Goal: Task Accomplishment & Management: Manage account settings

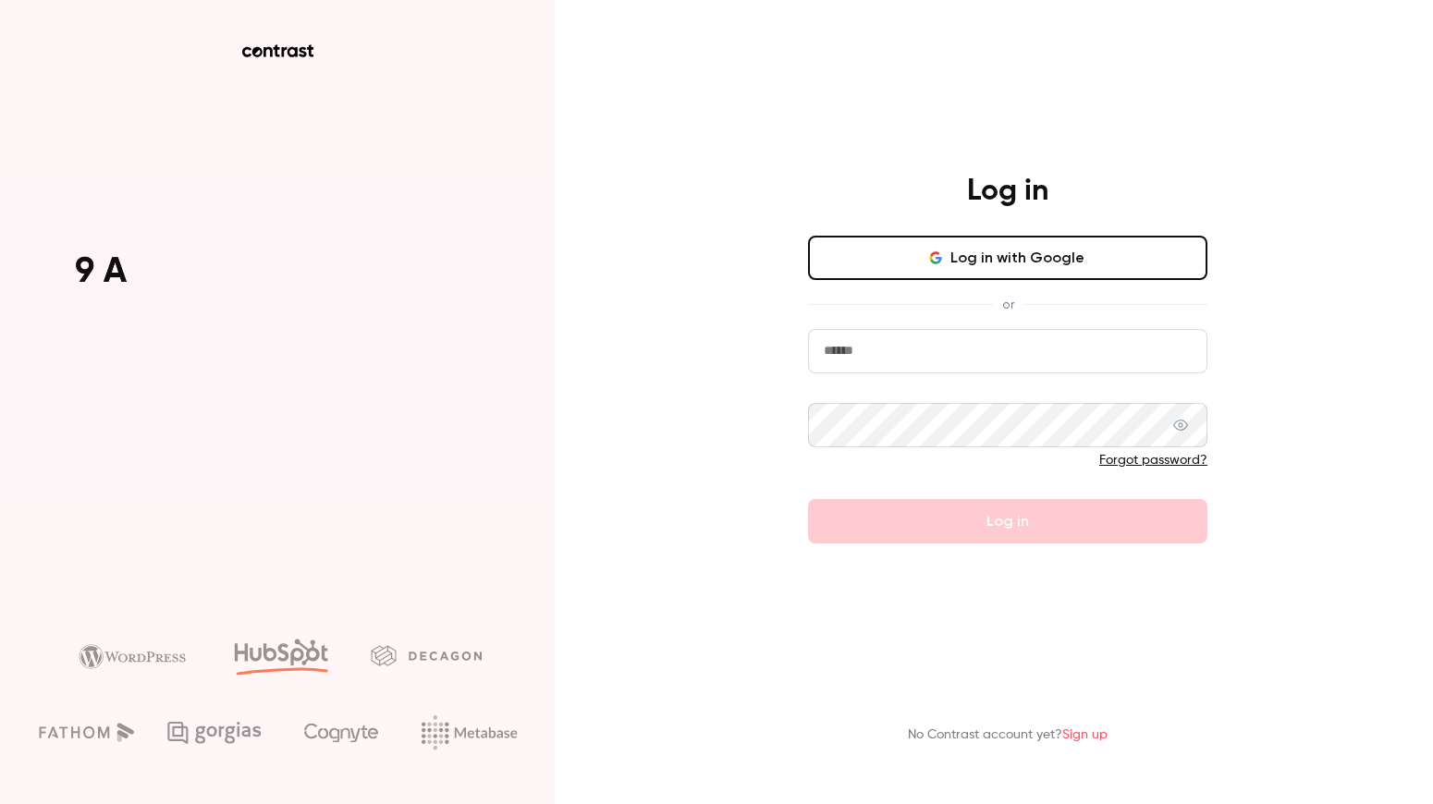
click at [984, 227] on div "Log in Log in with Google or Forgot password? Log in" at bounding box center [1007, 358] width 481 height 371
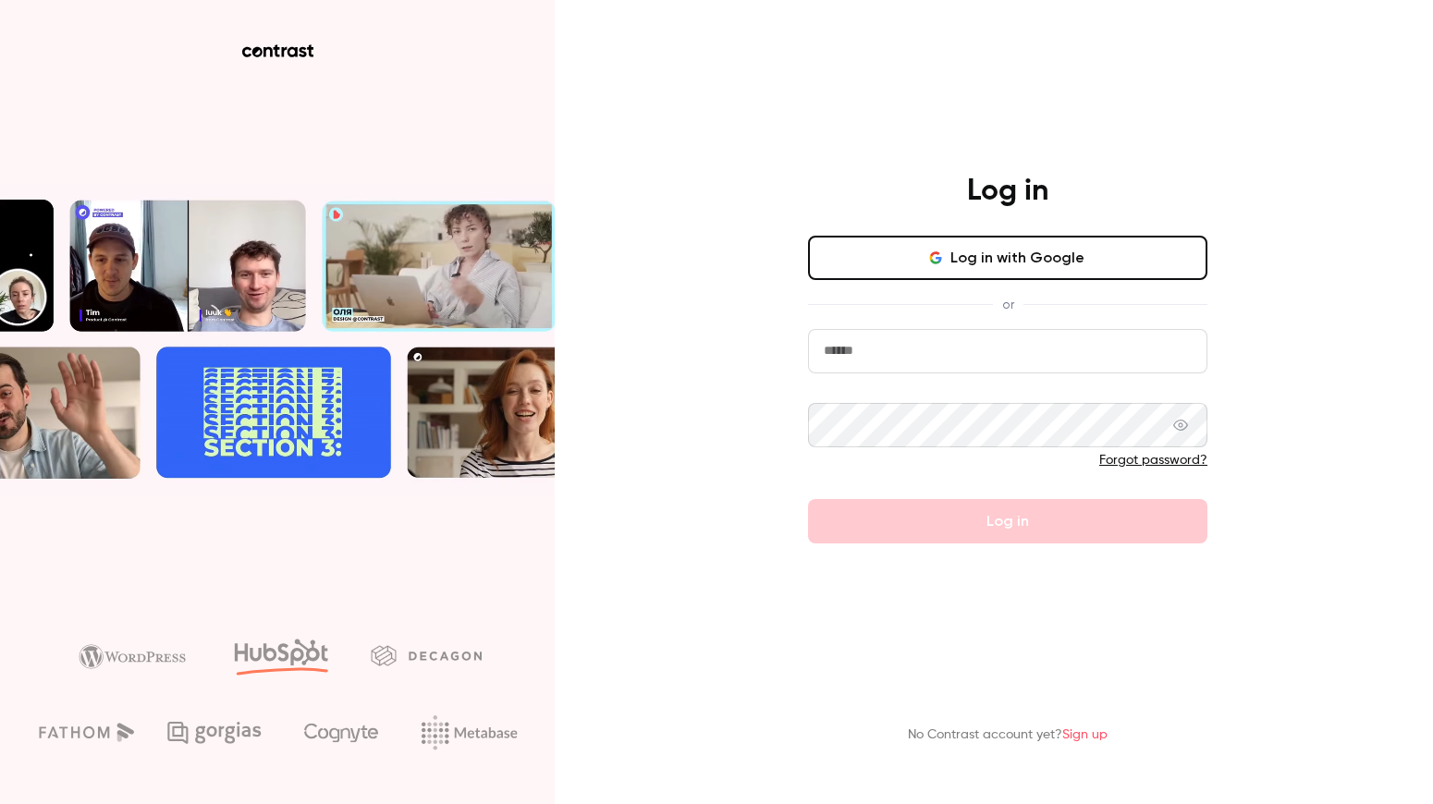
click at [984, 253] on button "Log in with Google" at bounding box center [1007, 258] width 399 height 44
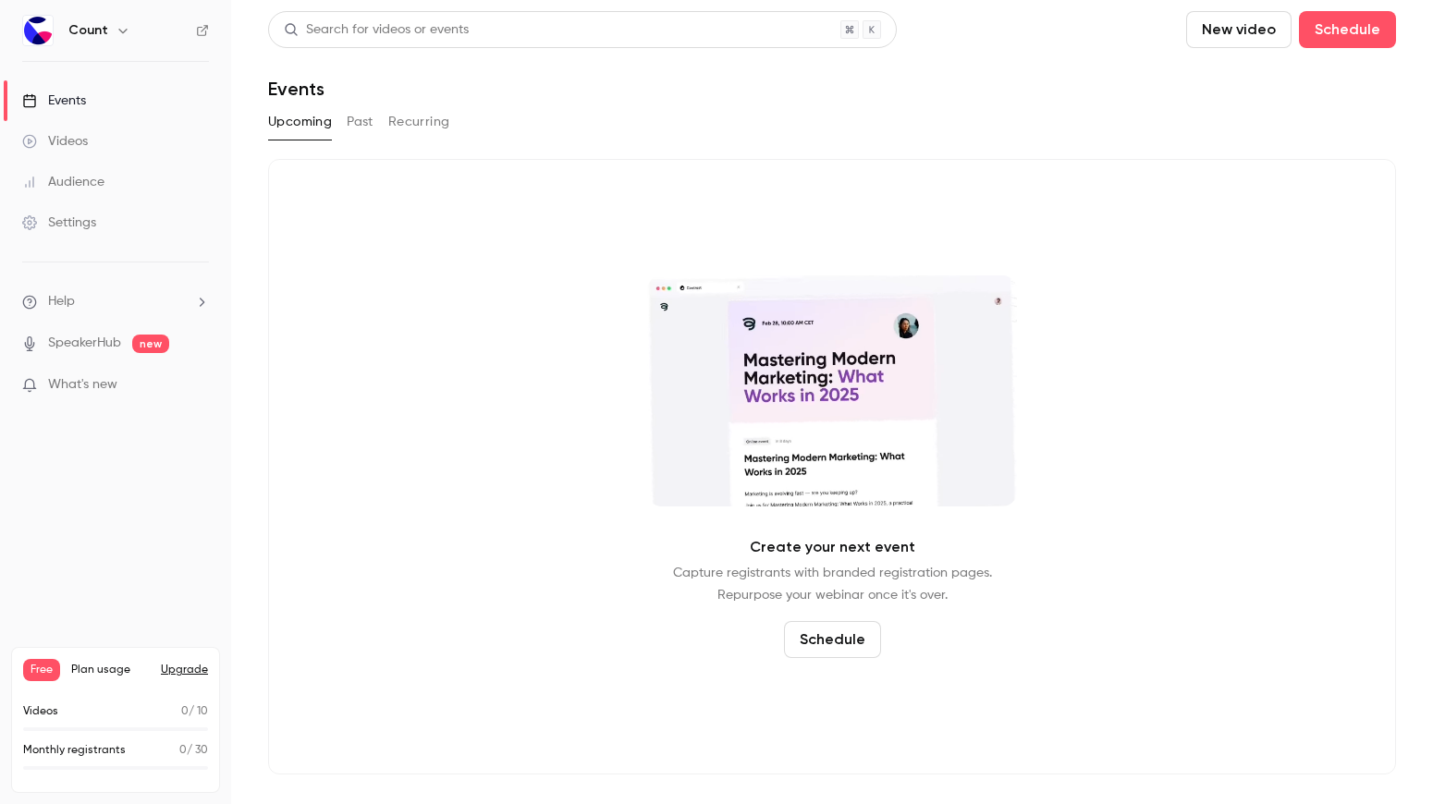
click at [109, 378] on span "What's new" at bounding box center [82, 384] width 69 height 19
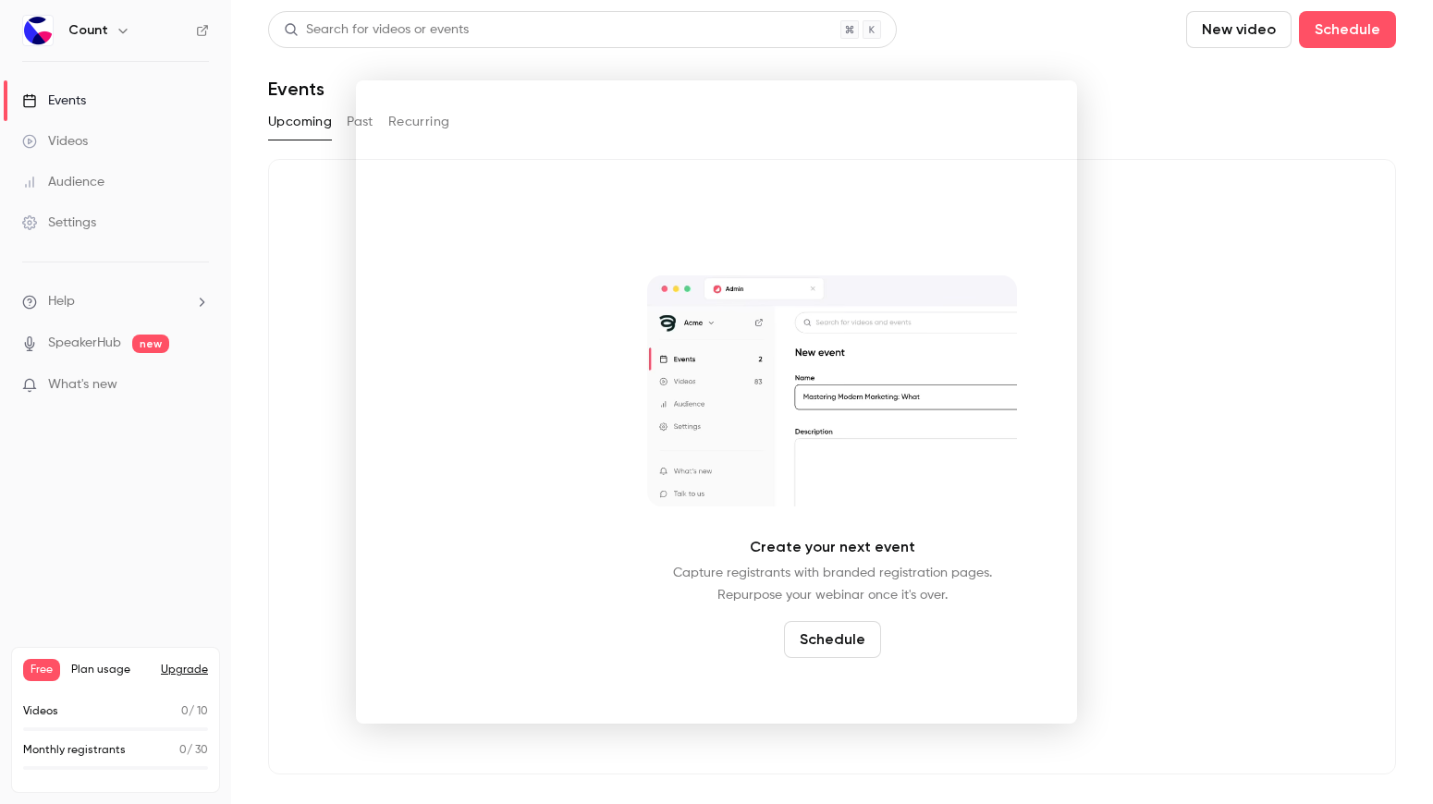
click at [1077, 172] on div at bounding box center [716, 402] width 1433 height 804
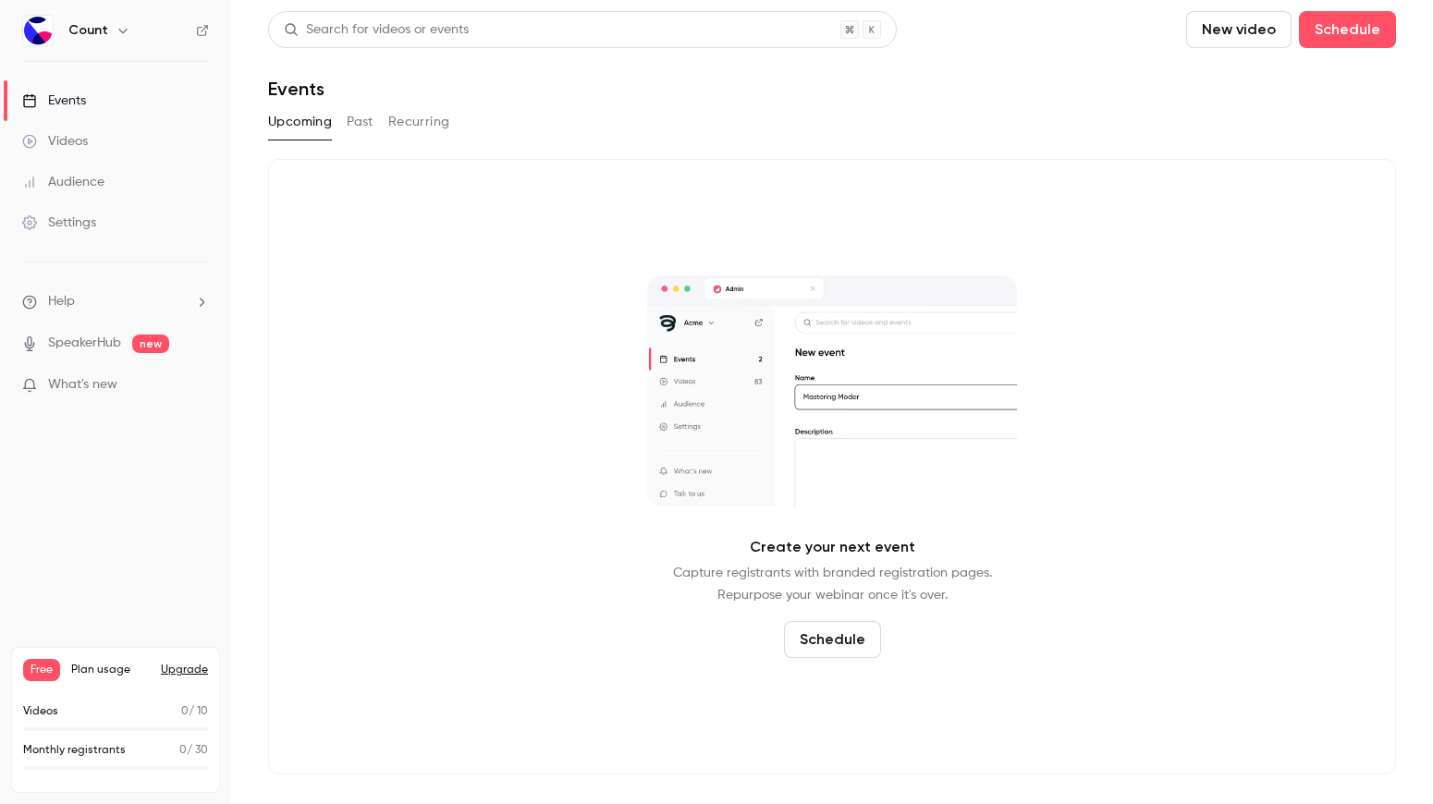
click at [112, 30] on button "button" at bounding box center [123, 30] width 22 height 22
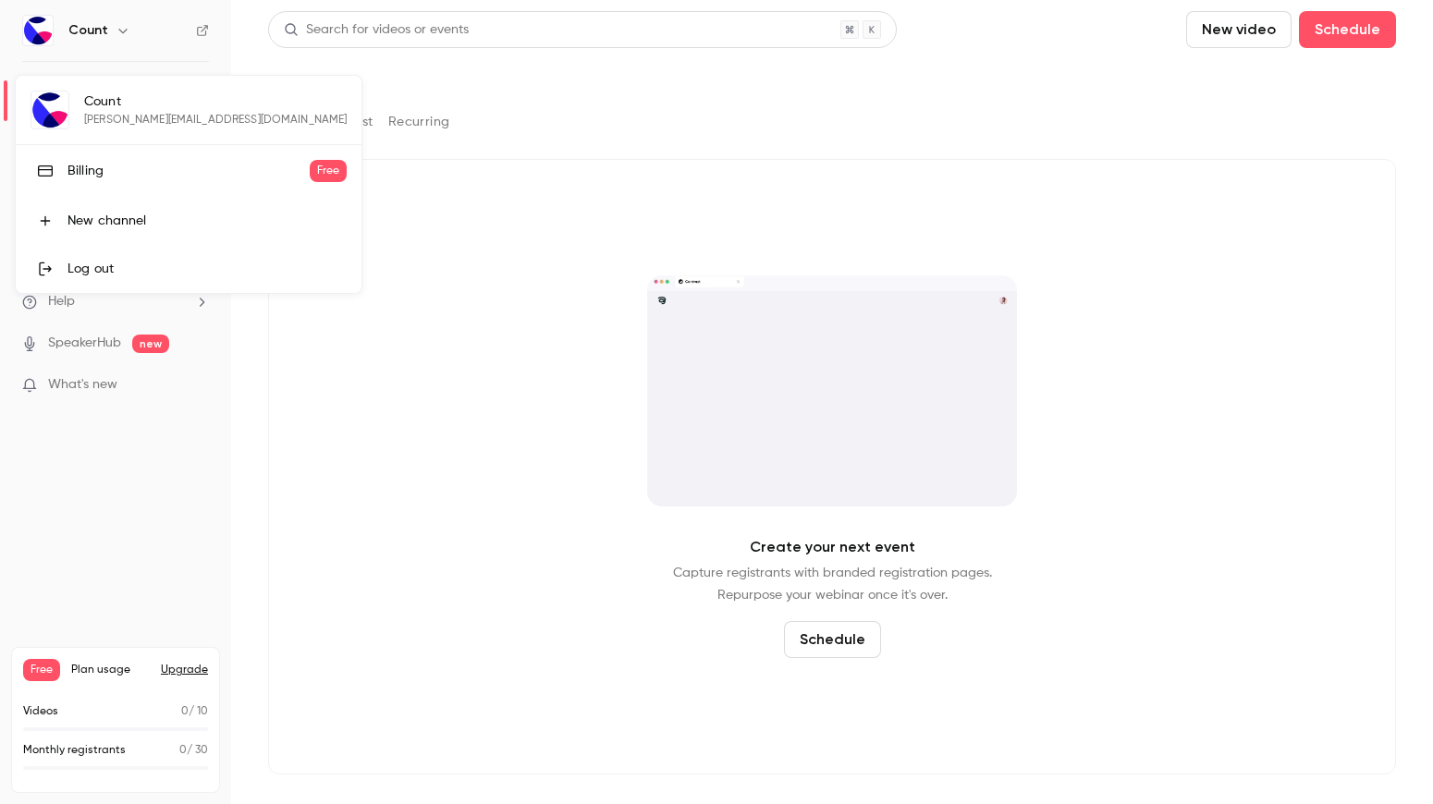
click at [83, 103] on div "Count [PERSON_NAME][EMAIL_ADDRESS][DOMAIN_NAME] Billing Free New channel Log out" at bounding box center [189, 184] width 346 height 217
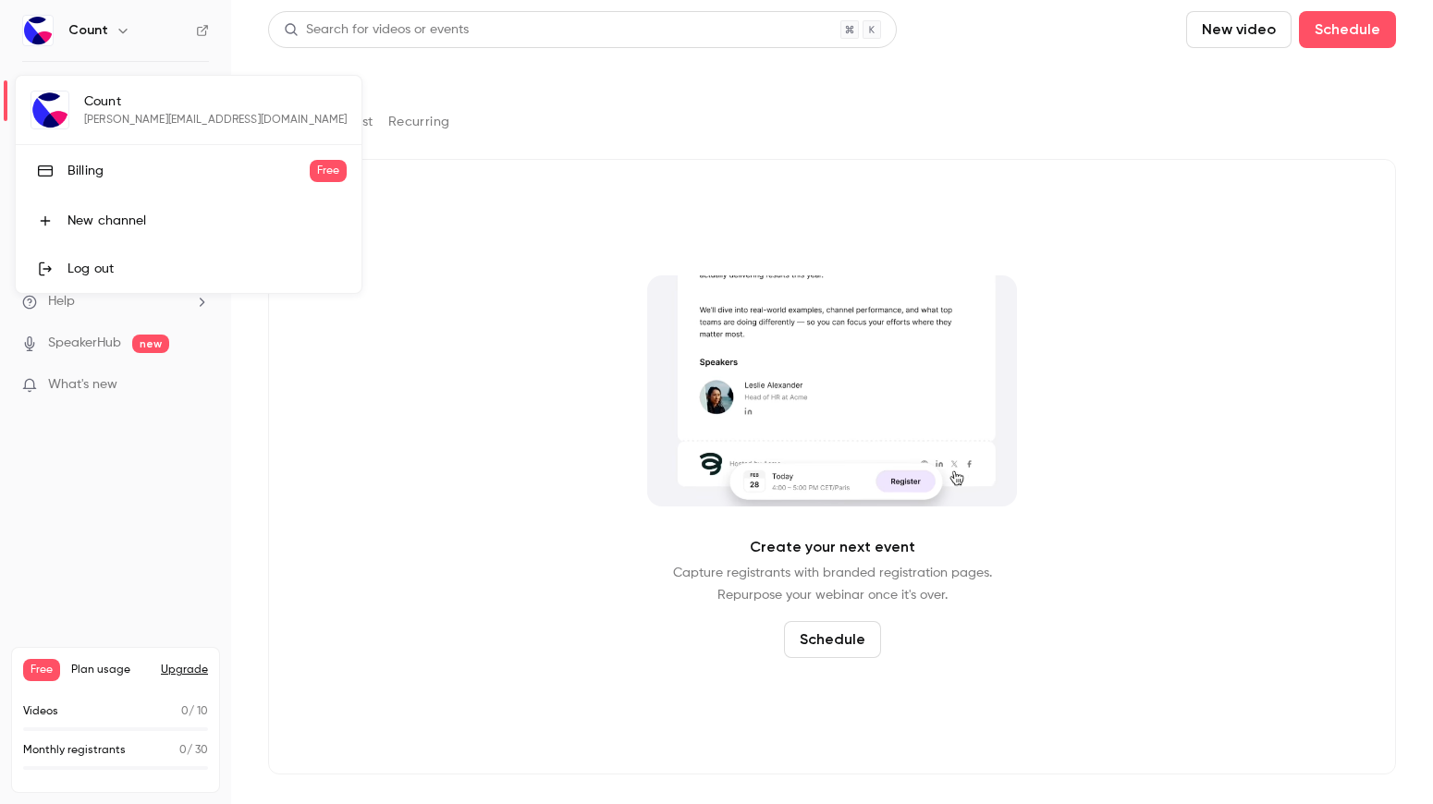
click at [80, 159] on link "Billing Free" at bounding box center [189, 171] width 346 height 52
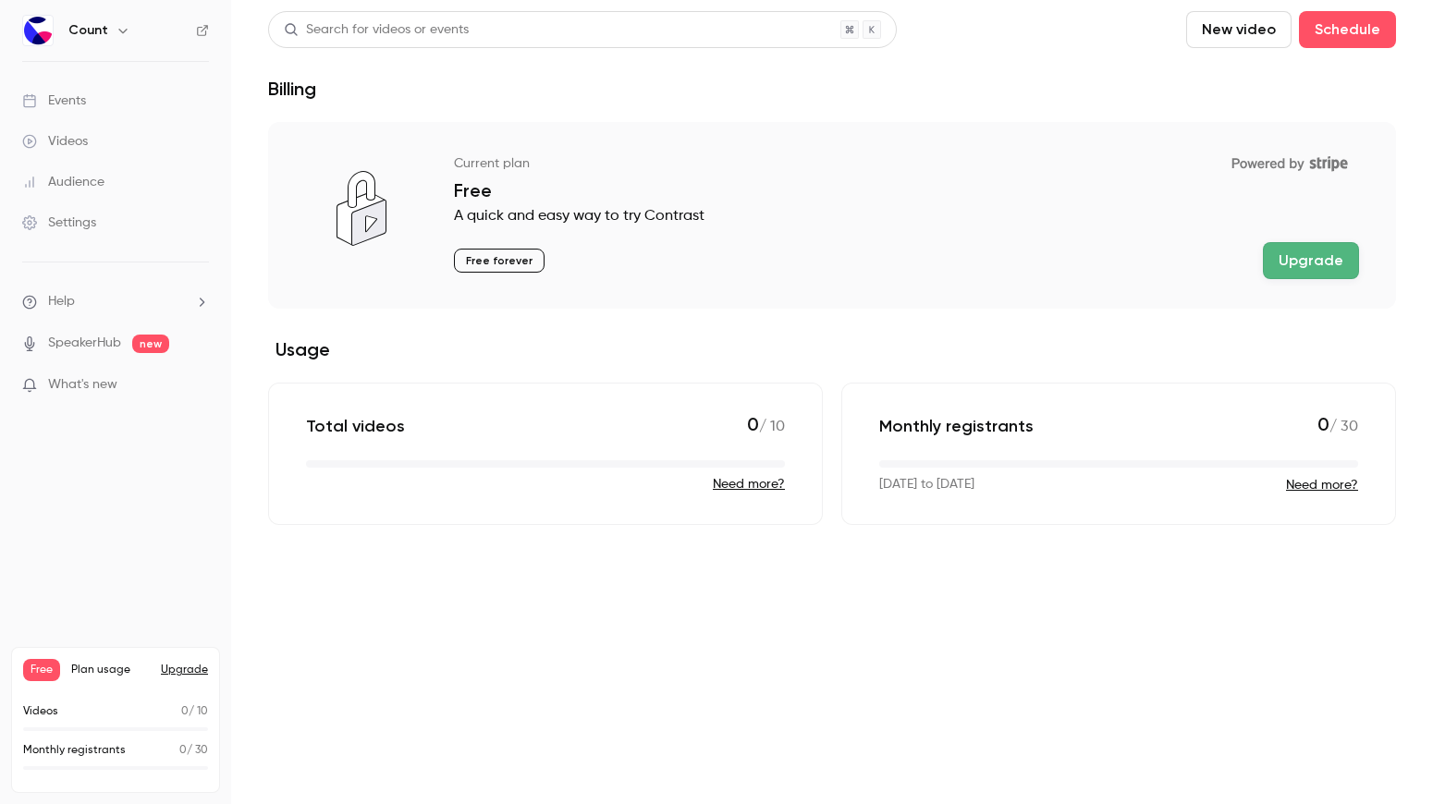
click at [80, 211] on link "Settings" at bounding box center [115, 222] width 231 height 41
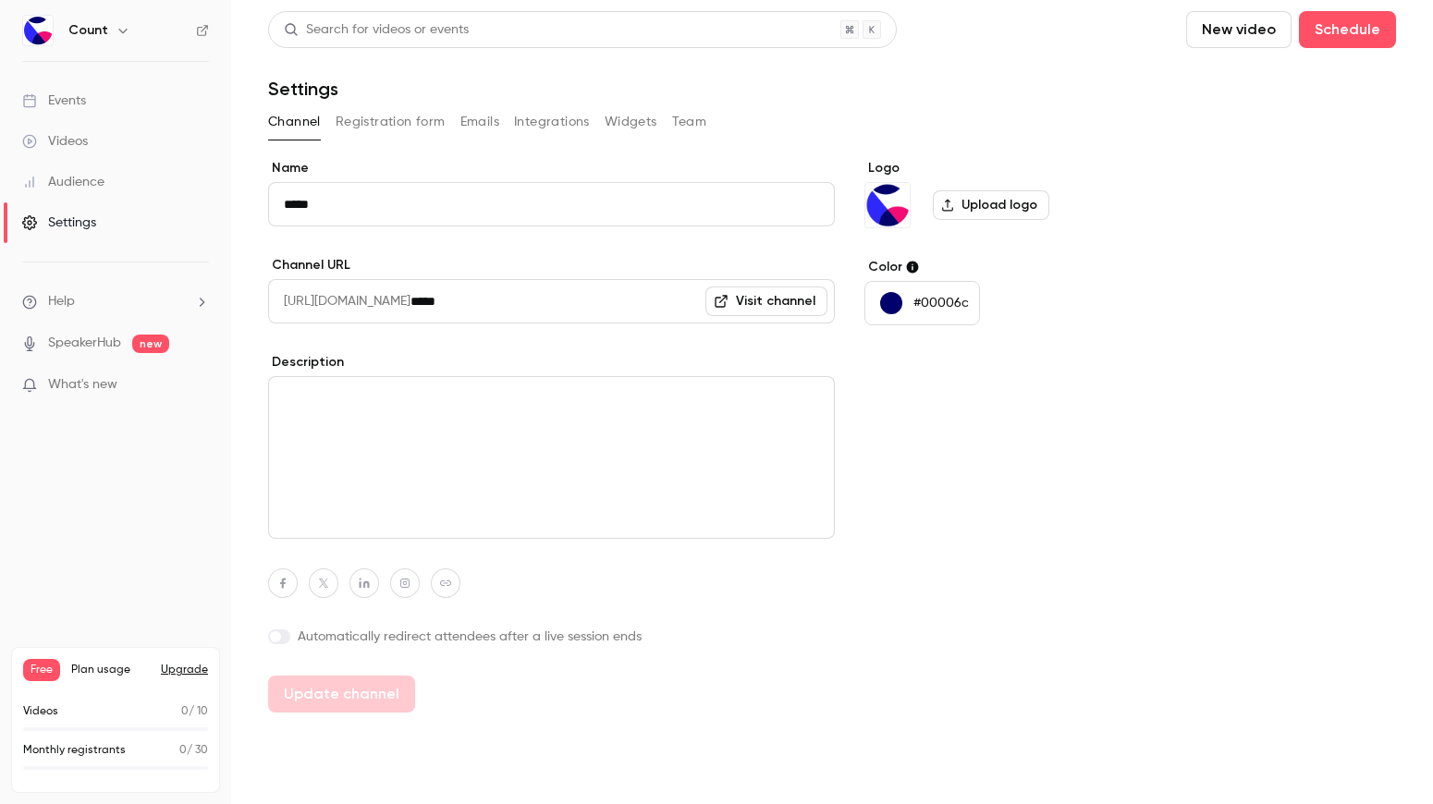
click at [704, 133] on button "Team" at bounding box center [689, 122] width 35 height 30
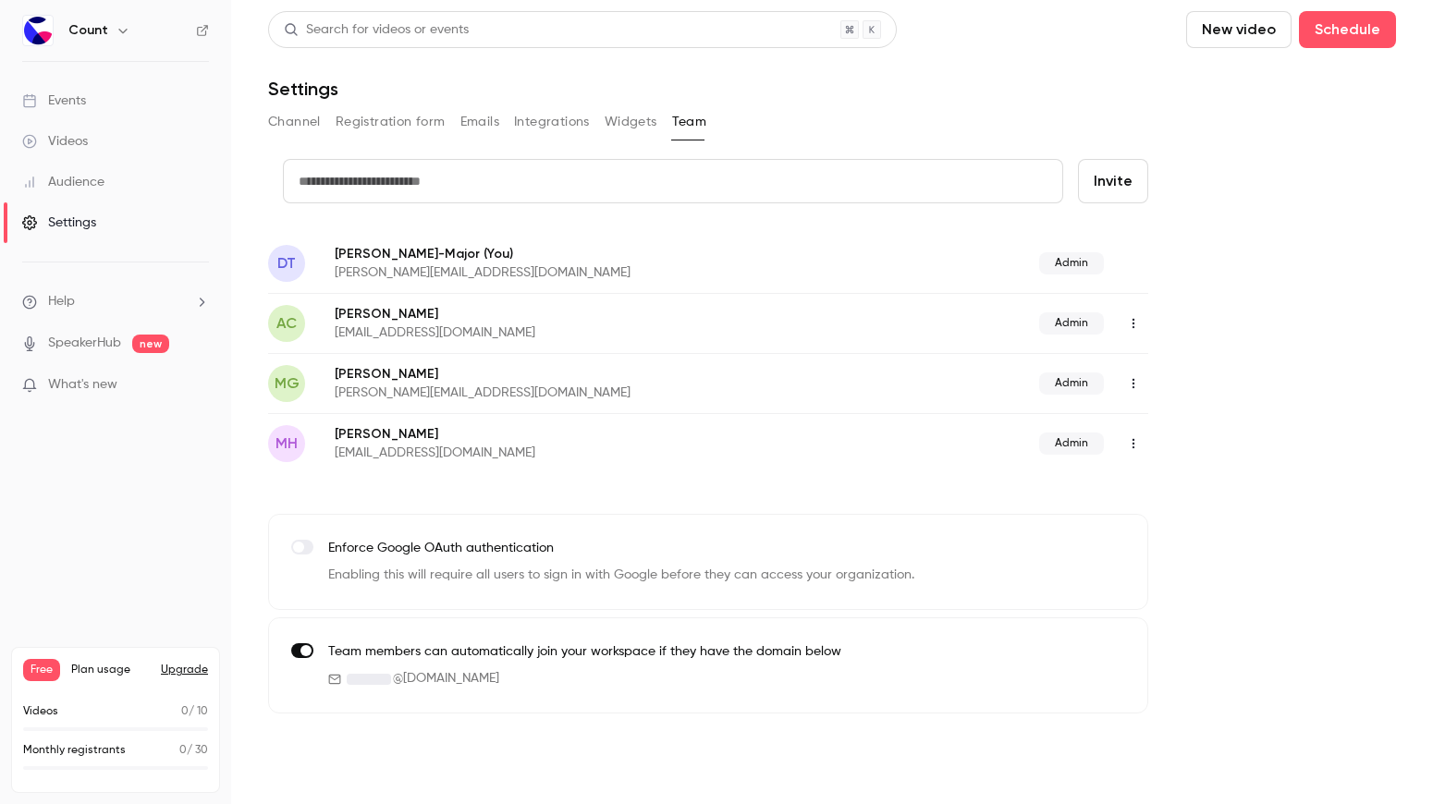
click at [1128, 380] on icon "button" at bounding box center [1133, 383] width 15 height 13
click at [1203, 479] on div "Delete member" at bounding box center [1234, 479] width 141 height 18
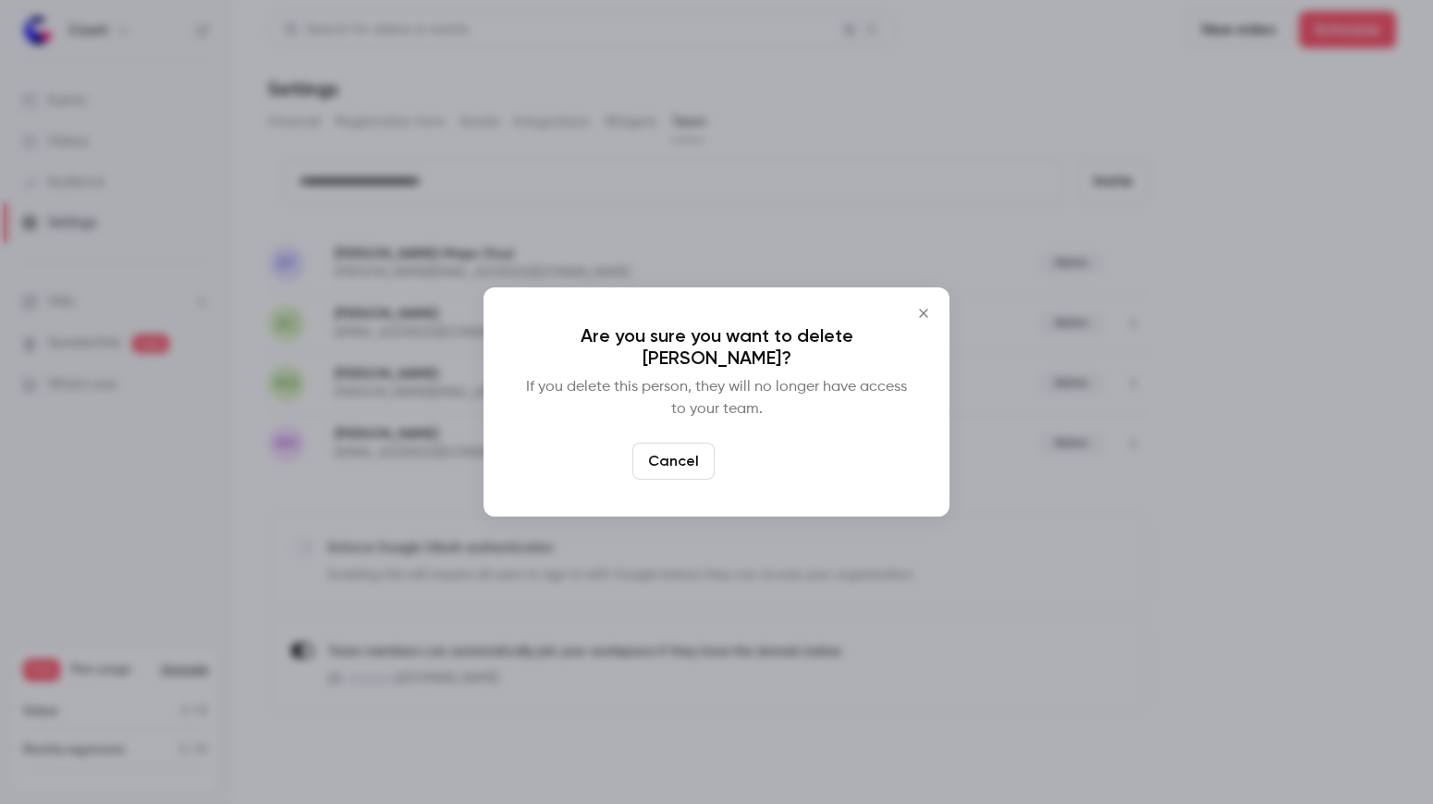
click at [780, 477] on button "Delete" at bounding box center [762, 461] width 80 height 37
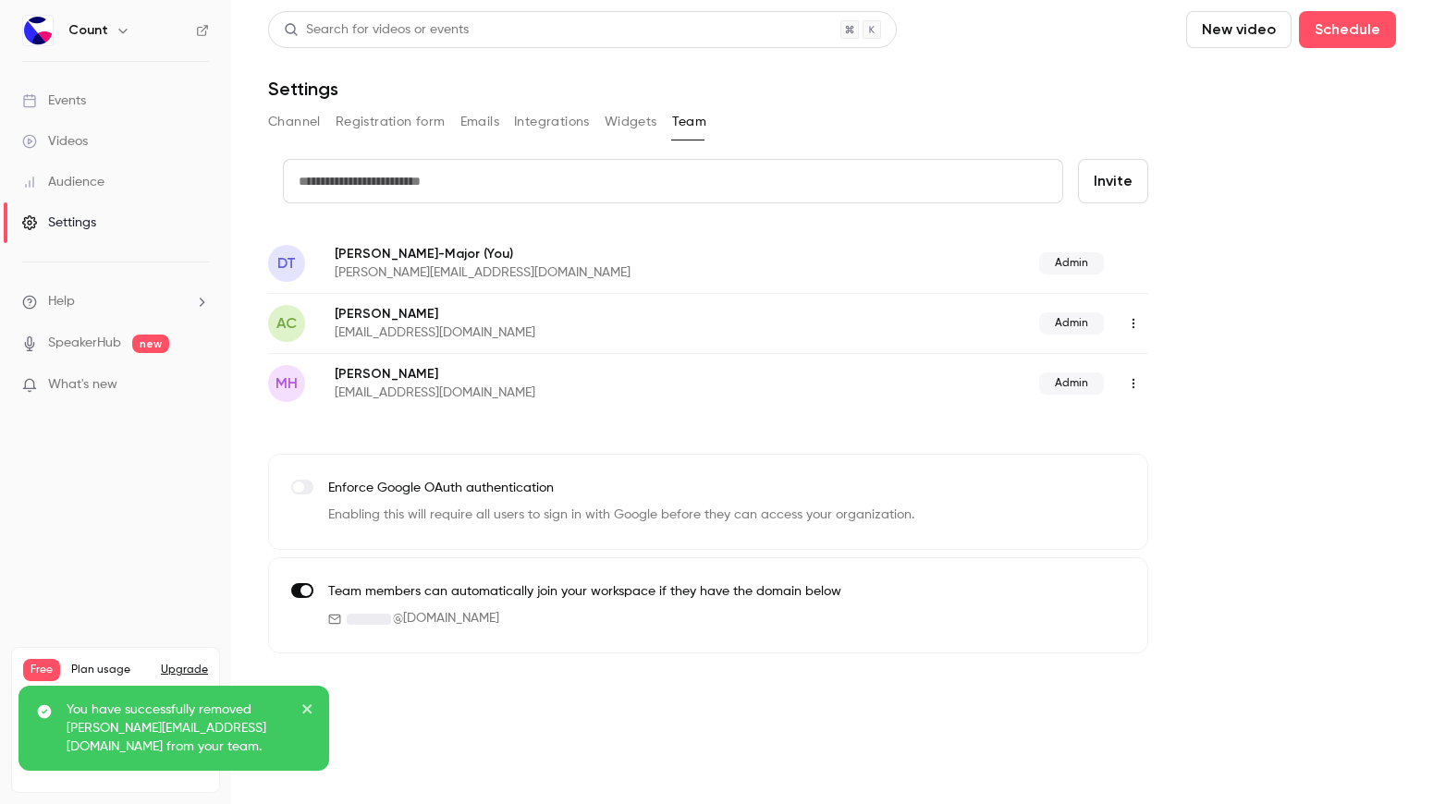
click at [1138, 386] on icon "button" at bounding box center [1133, 383] width 15 height 13
click at [1181, 475] on div "Delete member" at bounding box center [1234, 479] width 141 height 18
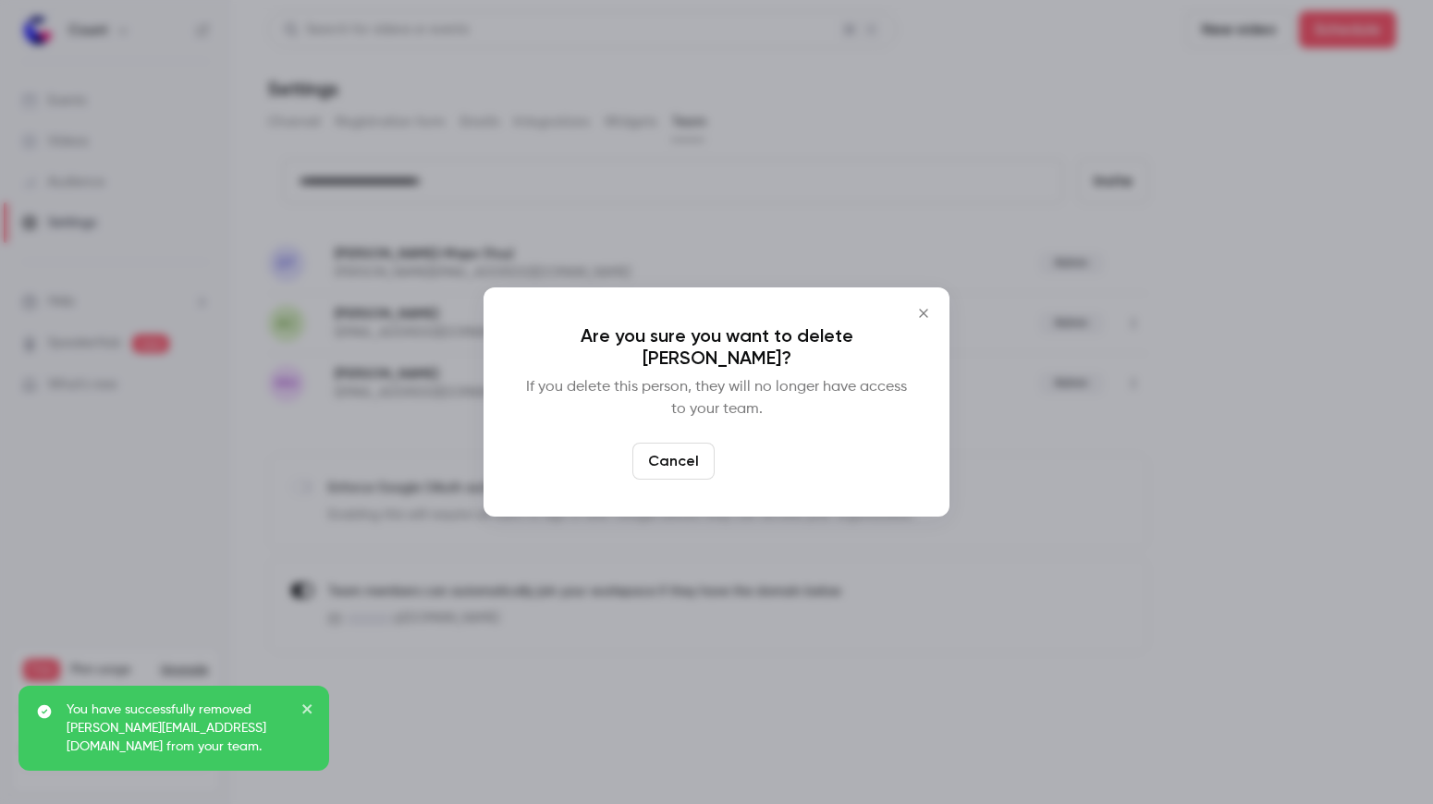
click at [749, 447] on button "Delete" at bounding box center [762, 461] width 80 height 37
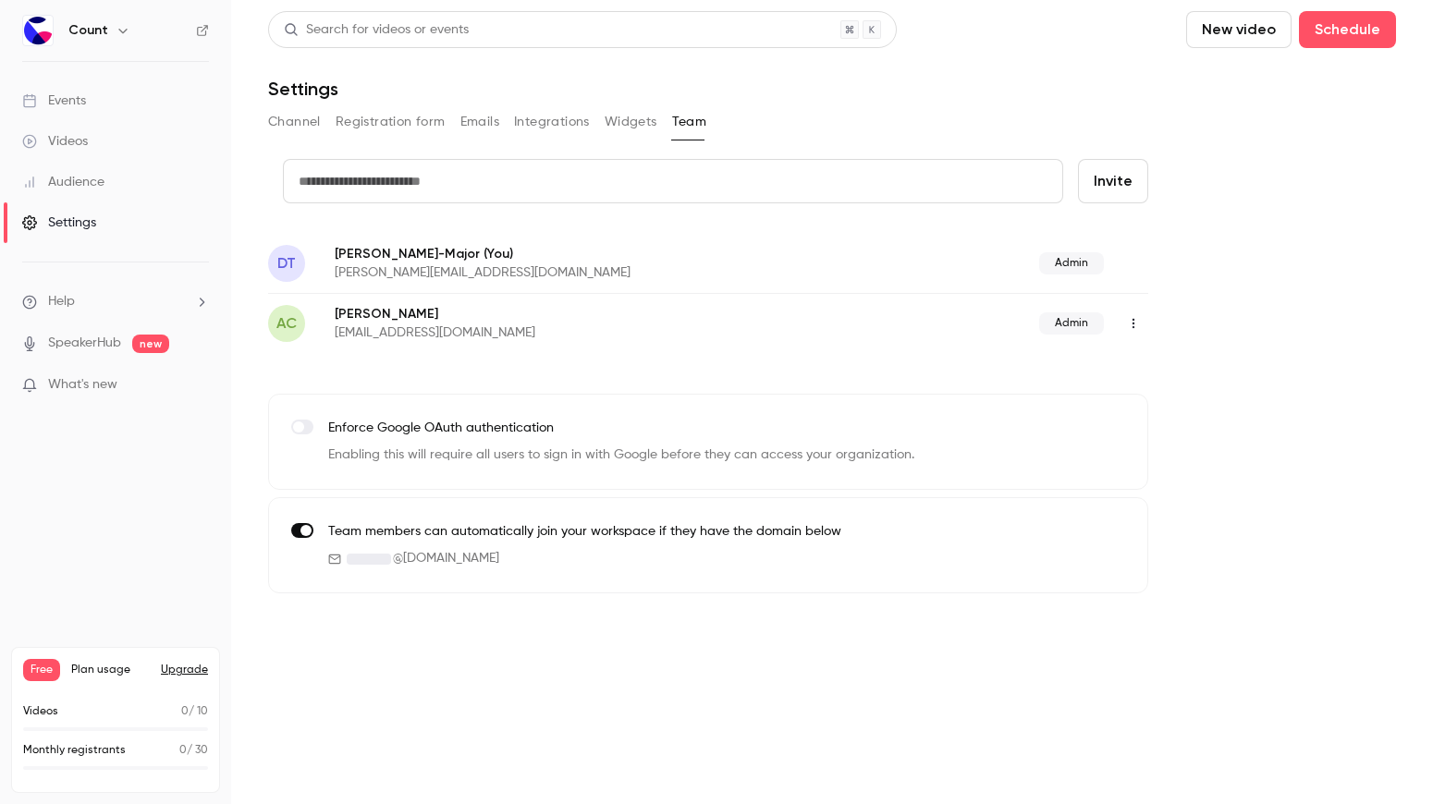
click at [631, 127] on button "Widgets" at bounding box center [631, 122] width 53 height 30
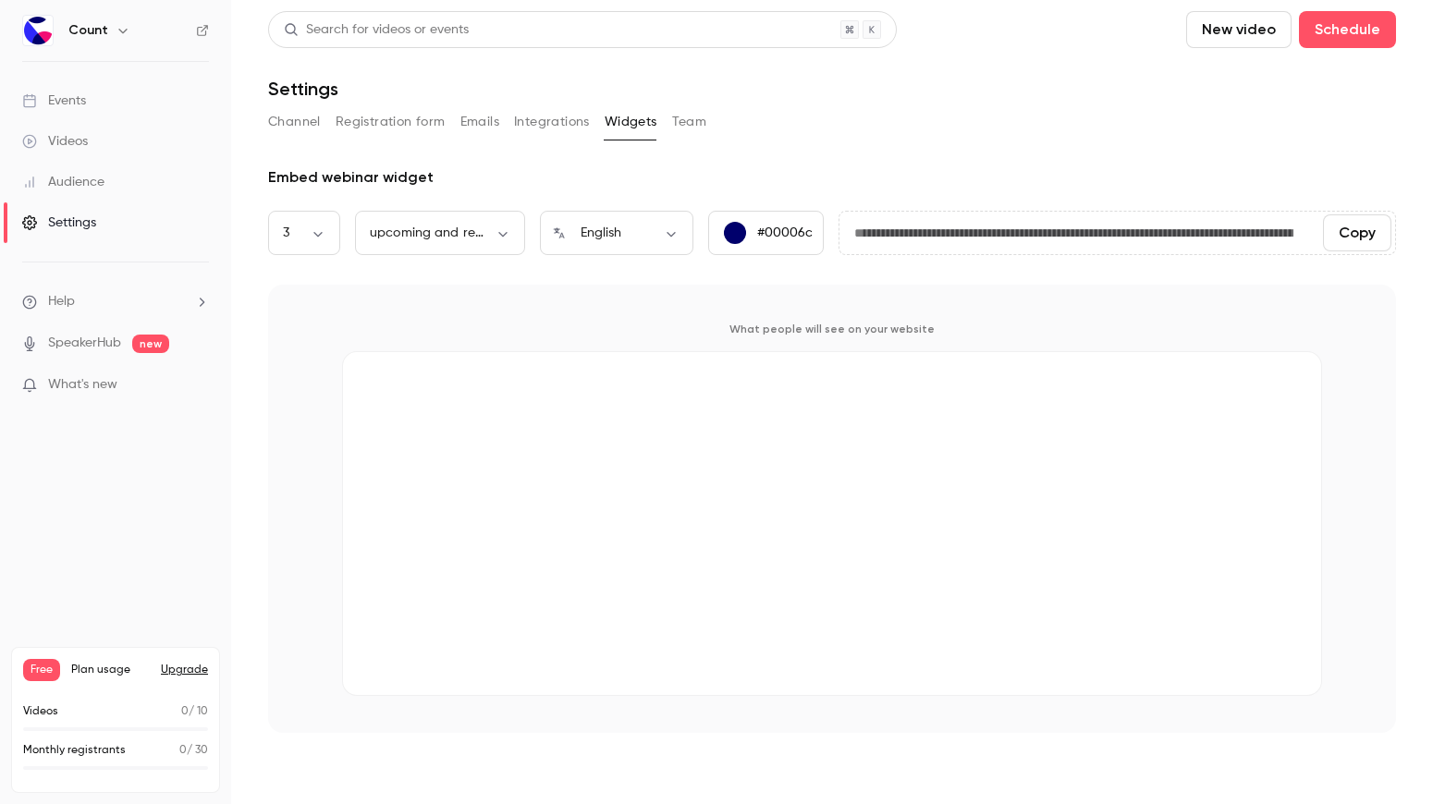
click at [570, 125] on button "Integrations" at bounding box center [552, 122] width 76 height 30
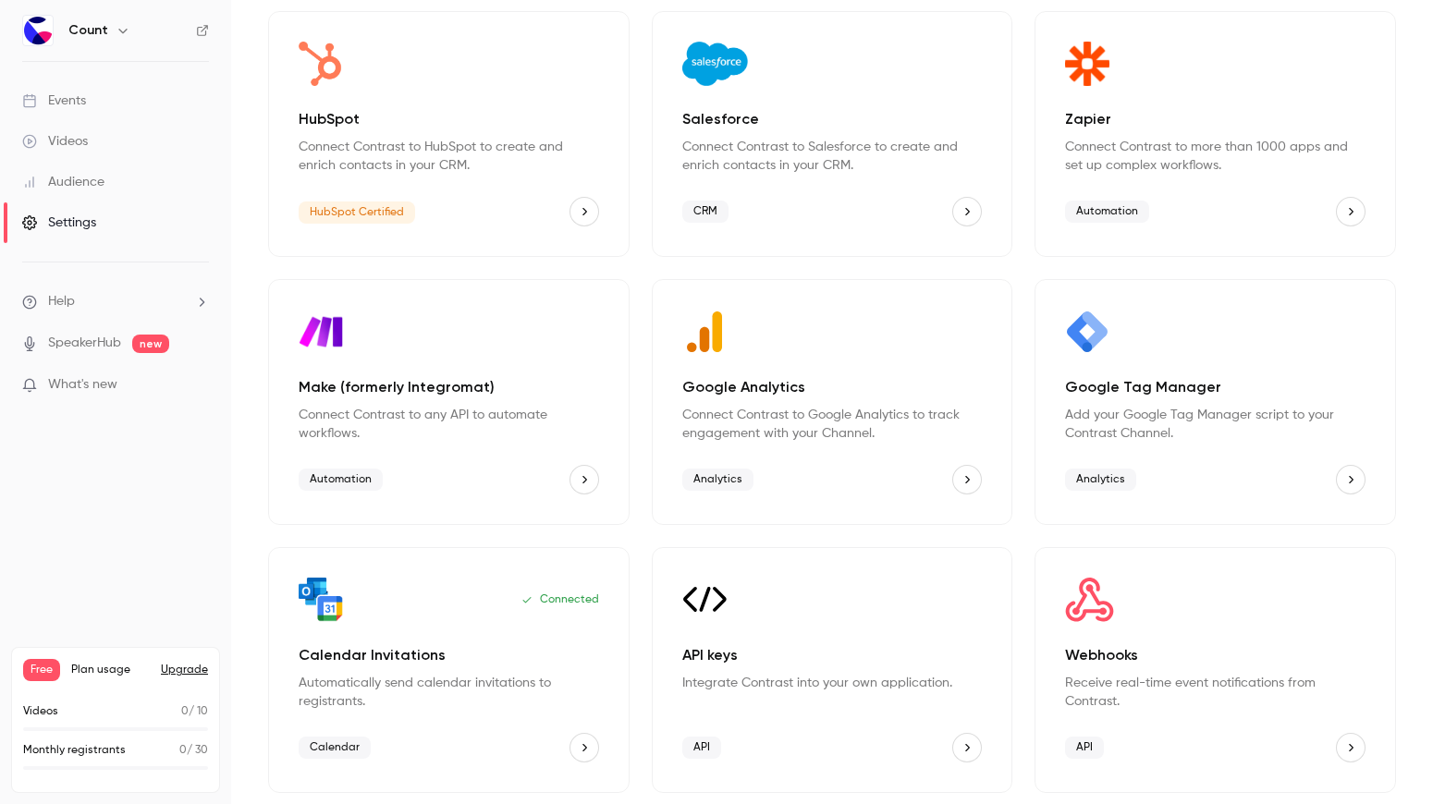
scroll to position [148, 0]
click at [878, 663] on p "API keys" at bounding box center [832, 655] width 300 height 22
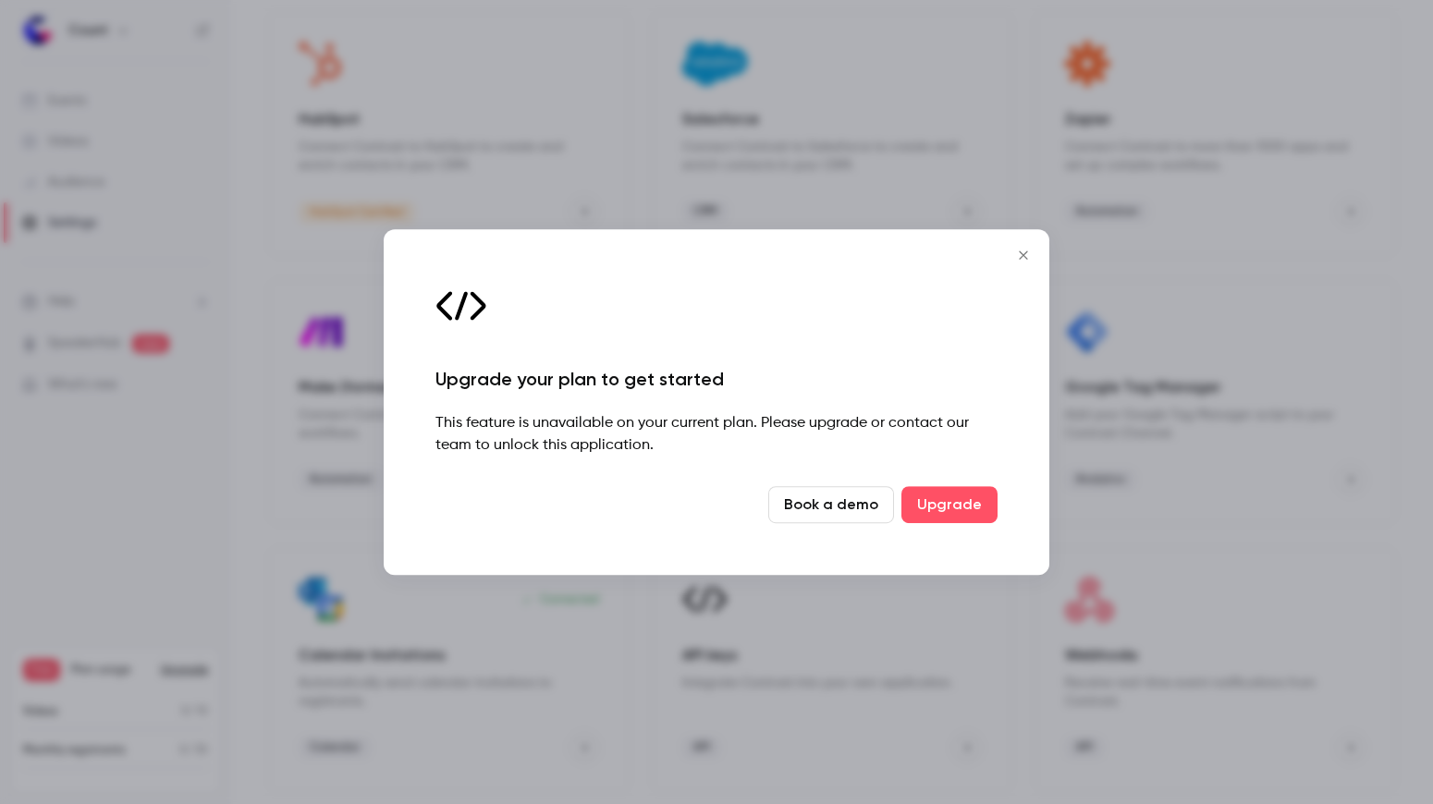
click at [1033, 253] on icon "Close" at bounding box center [1023, 255] width 22 height 15
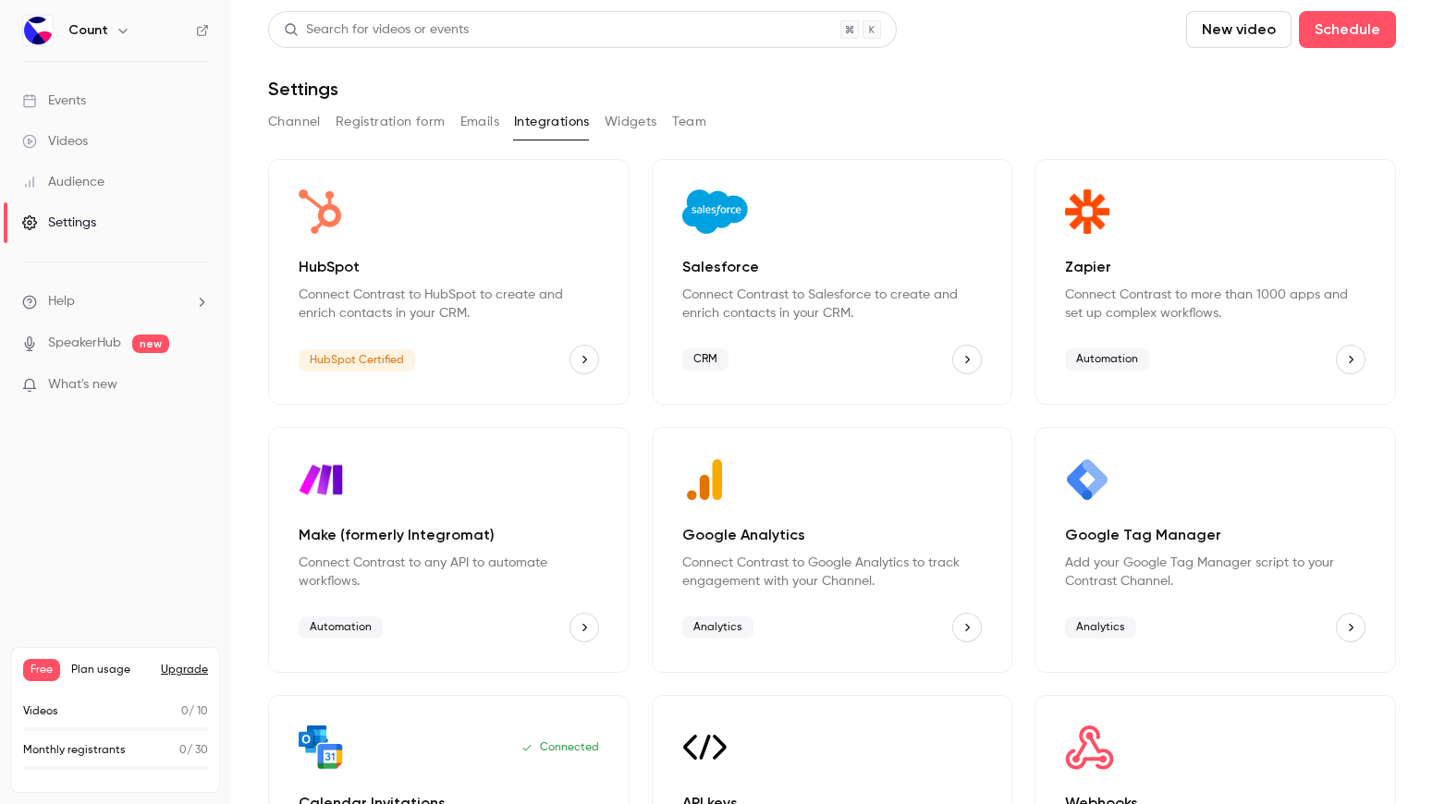
scroll to position [0, 0]
click at [494, 129] on button "Emails" at bounding box center [479, 122] width 39 height 30
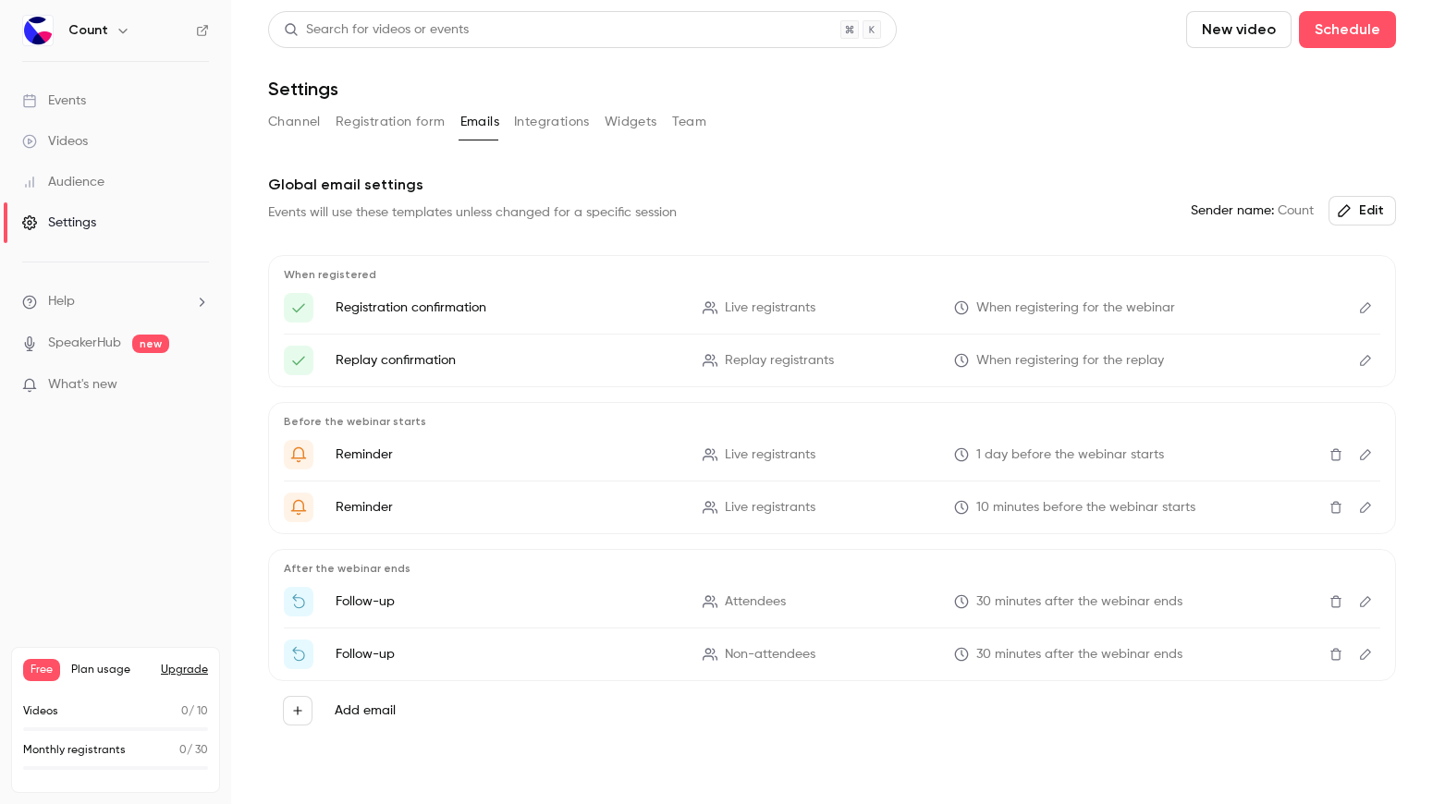
click at [375, 123] on button "Registration form" at bounding box center [391, 122] width 110 height 30
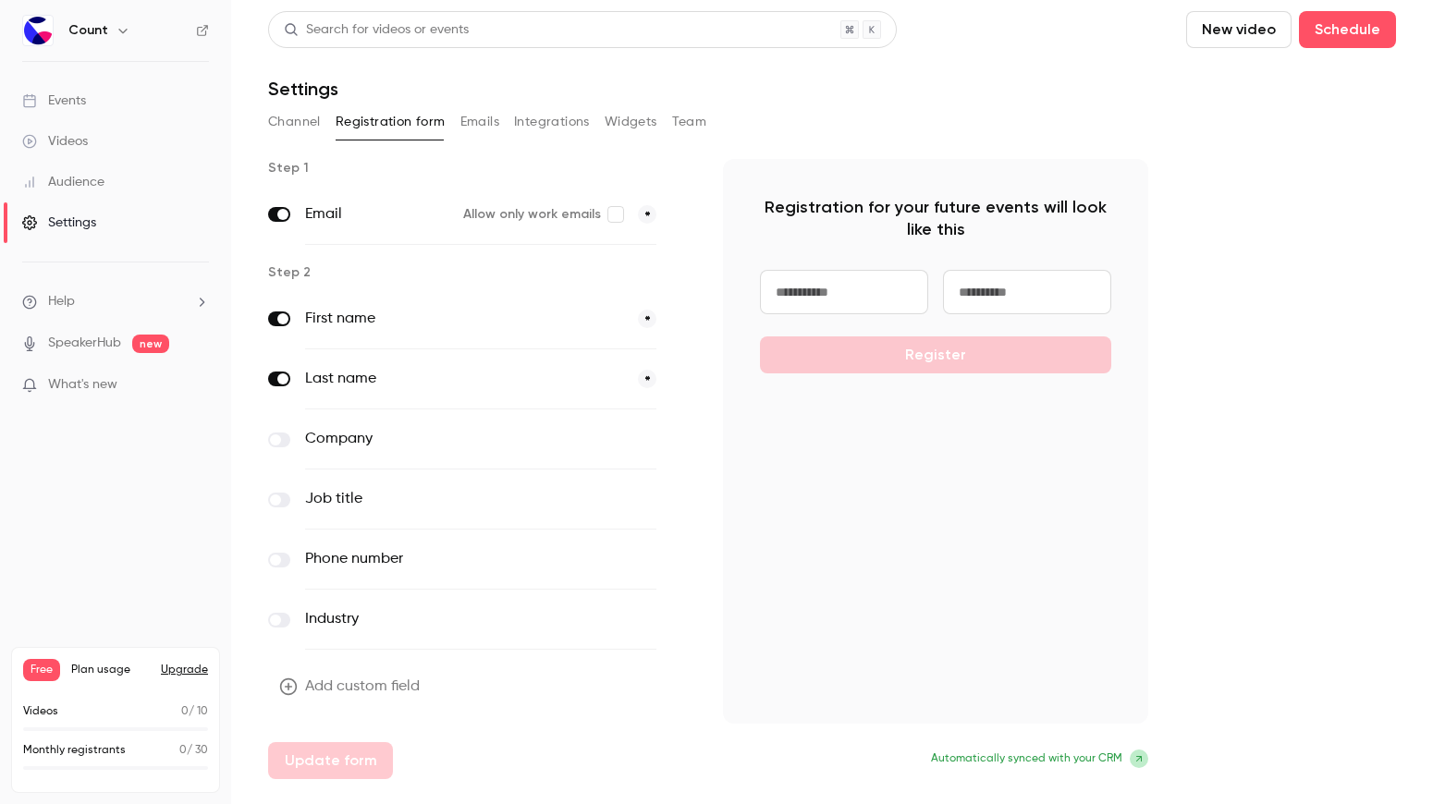
click at [277, 114] on button "Channel" at bounding box center [294, 122] width 53 height 30
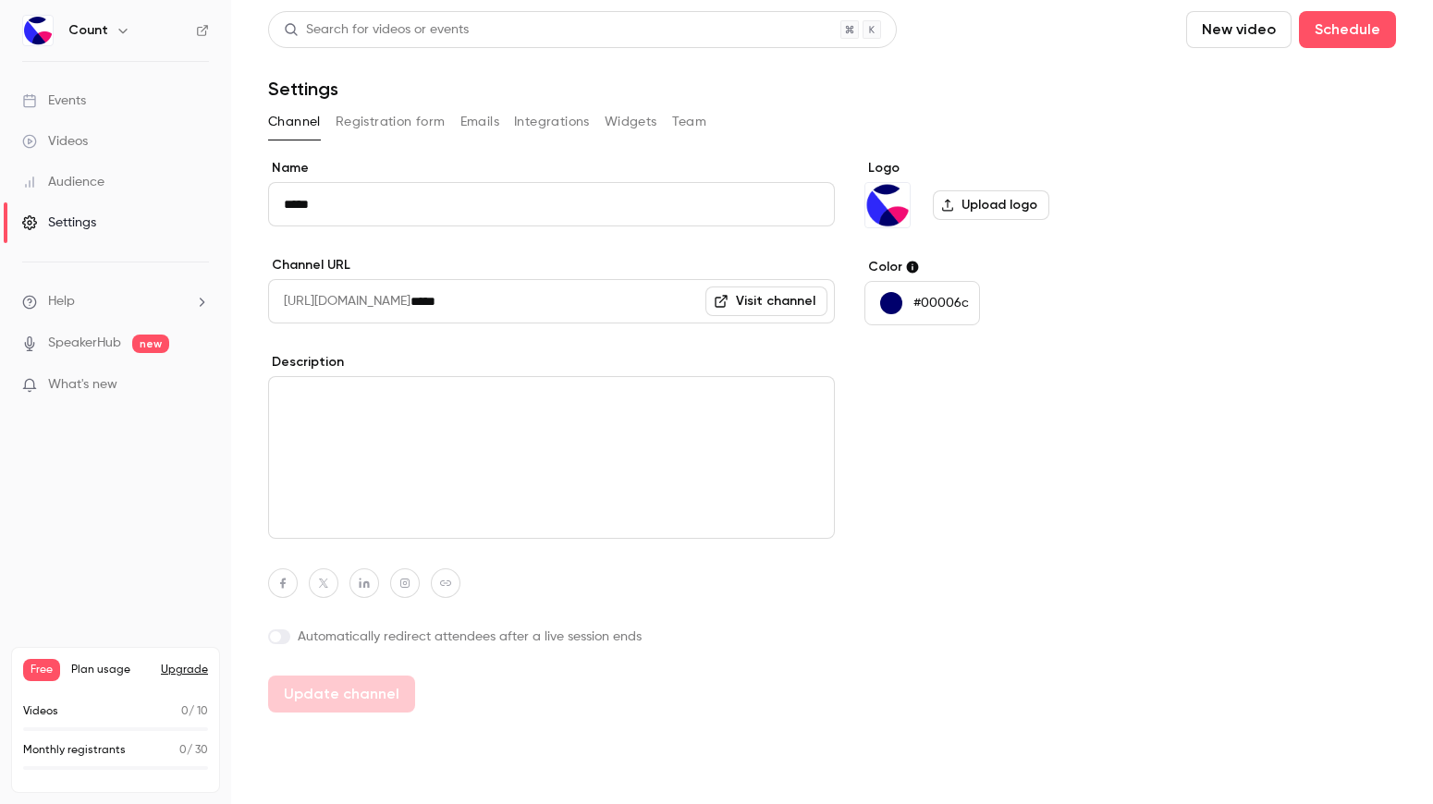
click at [144, 314] on ul "Help SpeakerHub new What's new" at bounding box center [115, 345] width 231 height 165
click at [94, 342] on link "SpeakerHub" at bounding box center [84, 343] width 73 height 19
click at [48, 189] on div "Audience" at bounding box center [63, 182] width 82 height 18
